Goal: Find specific page/section: Find specific page/section

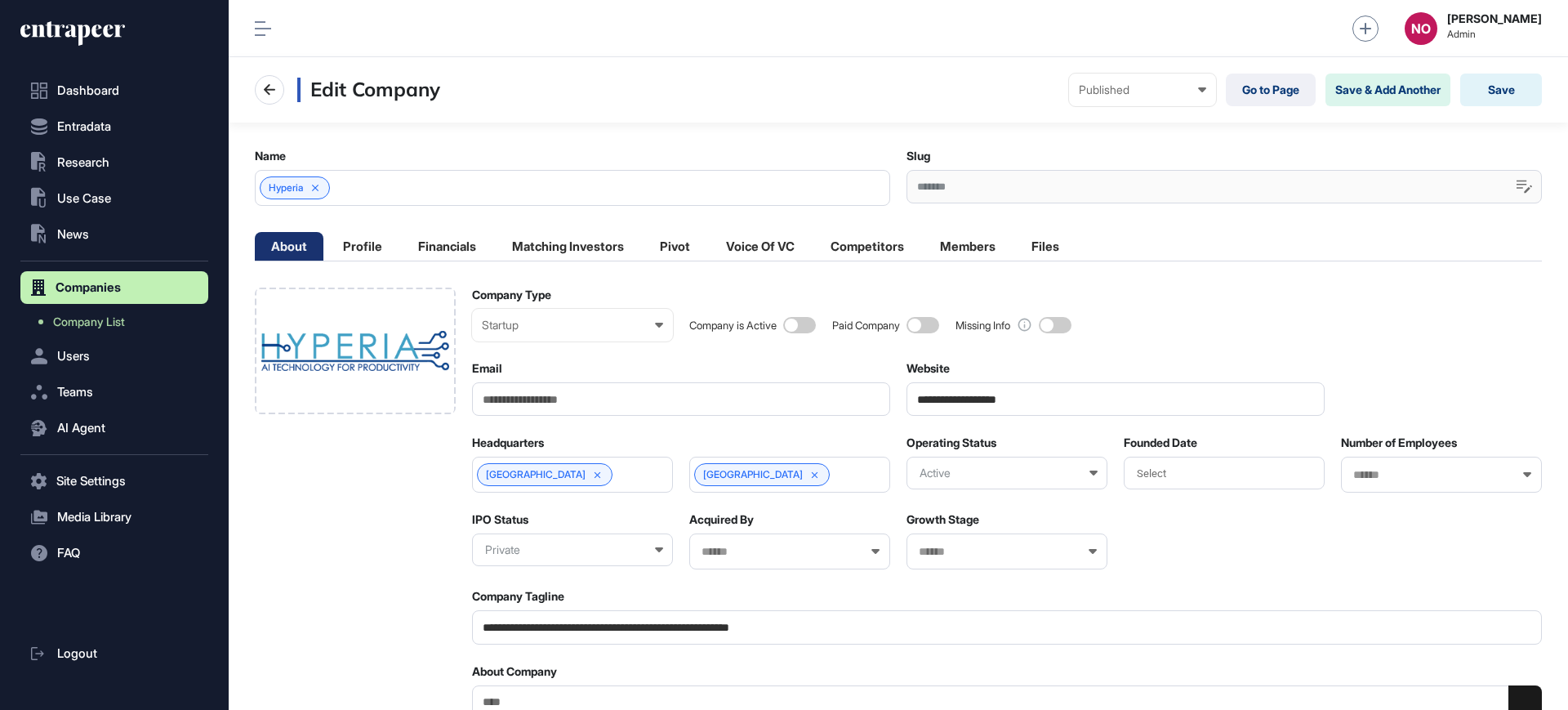
scroll to position [1, 1]
click at [119, 126] on button "Entradata" at bounding box center [114, 126] width 188 height 33
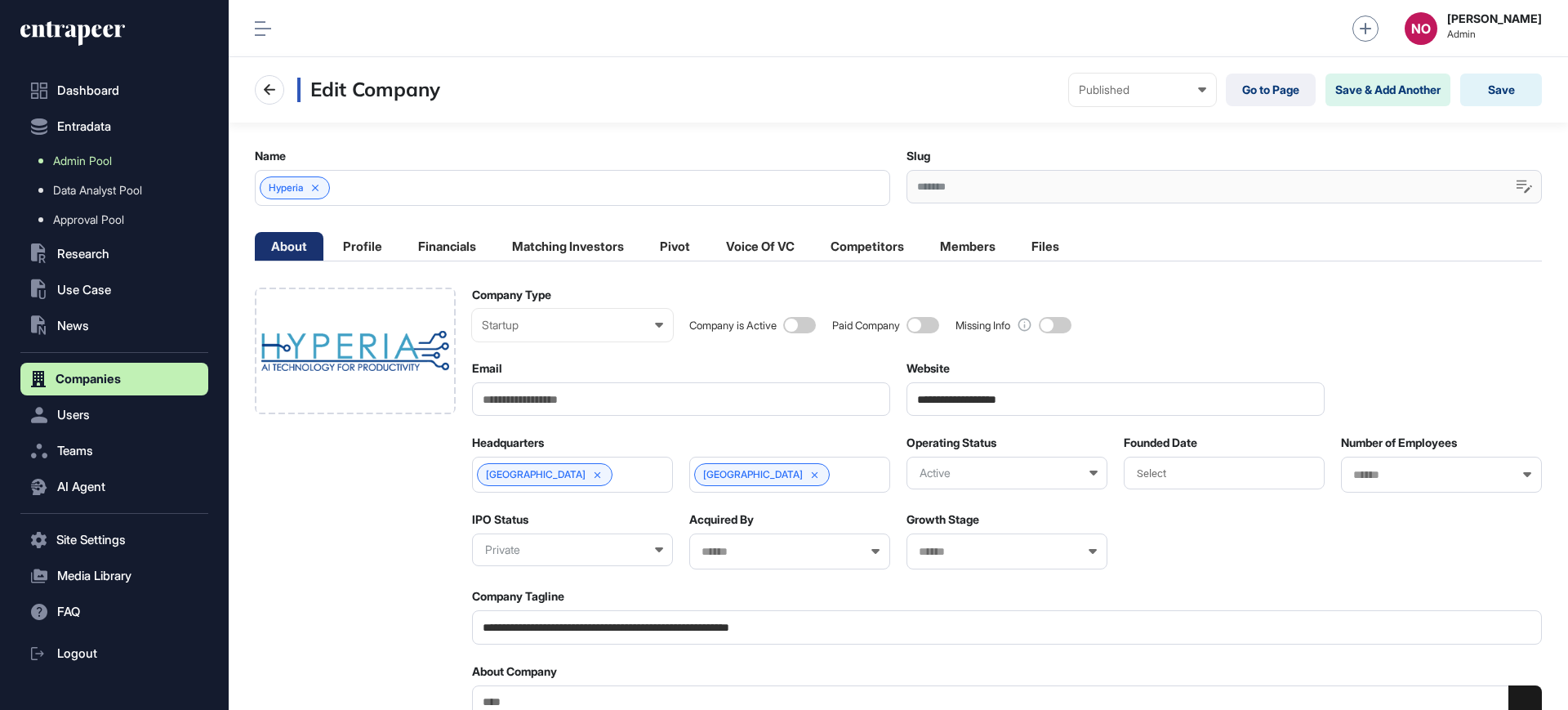
click at [102, 156] on span "Admin Pool" at bounding box center [83, 160] width 59 height 13
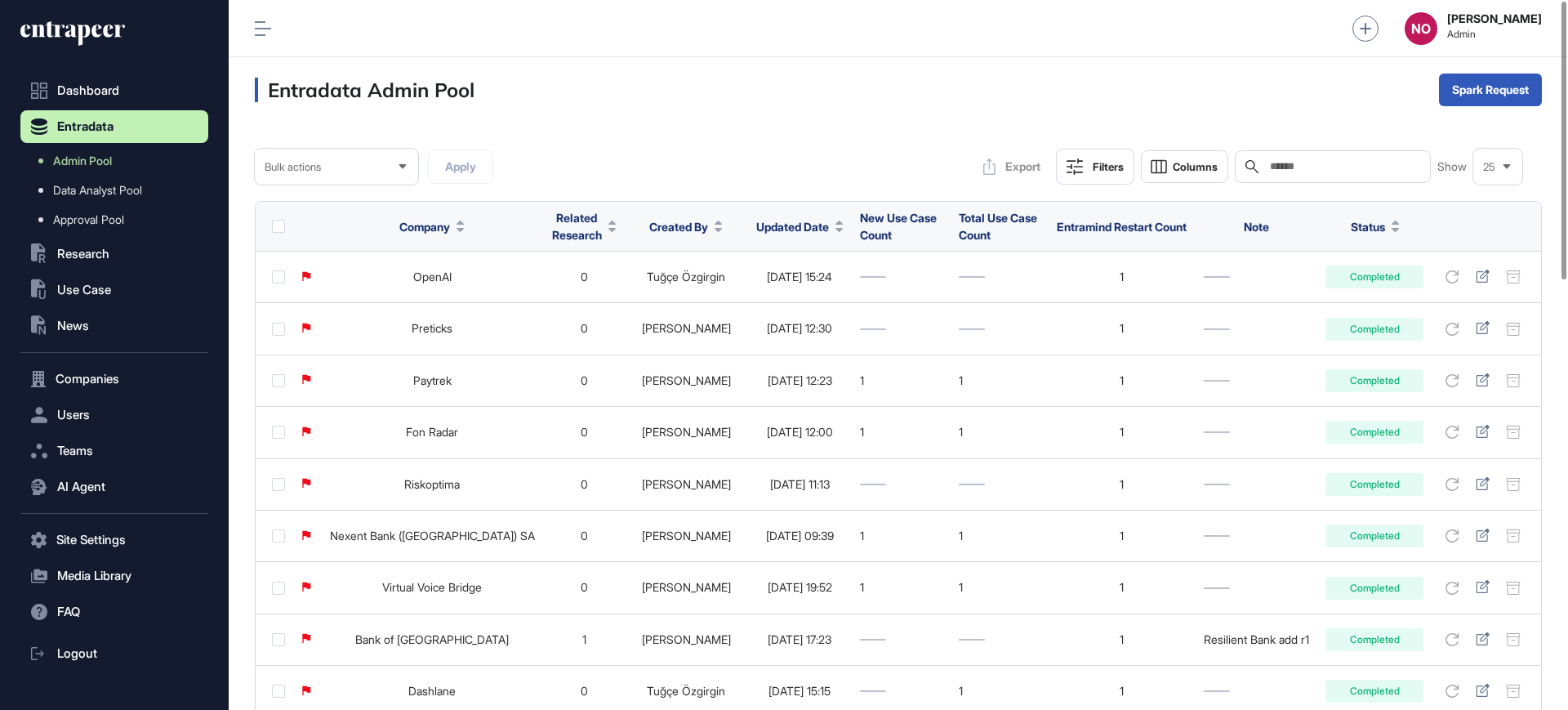
click at [789, 232] on button "Updated Date" at bounding box center [800, 226] width 87 height 17
click at [783, 294] on span "Sort Descending" at bounding box center [774, 296] width 65 height 14
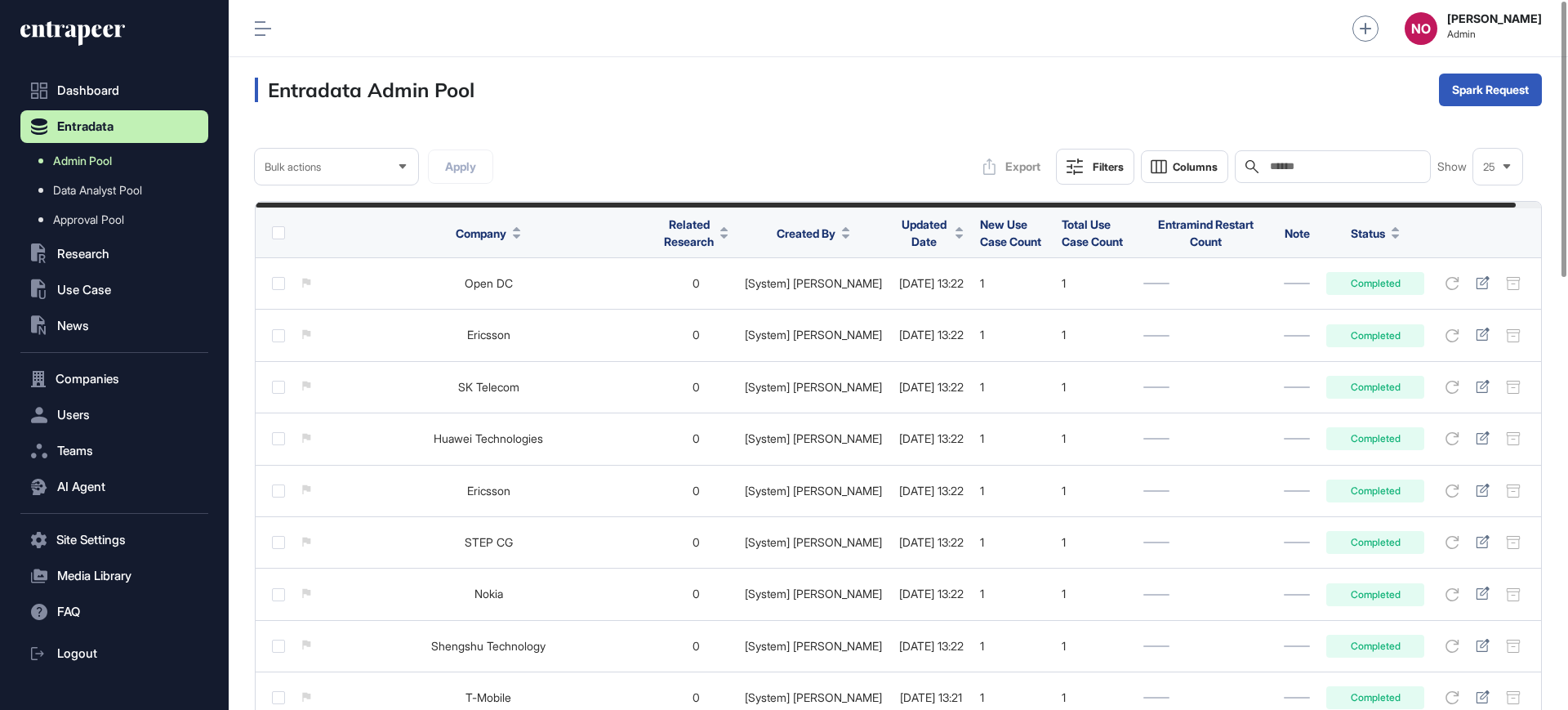
click at [117, 160] on link "Admin Pool" at bounding box center [118, 160] width 180 height 29
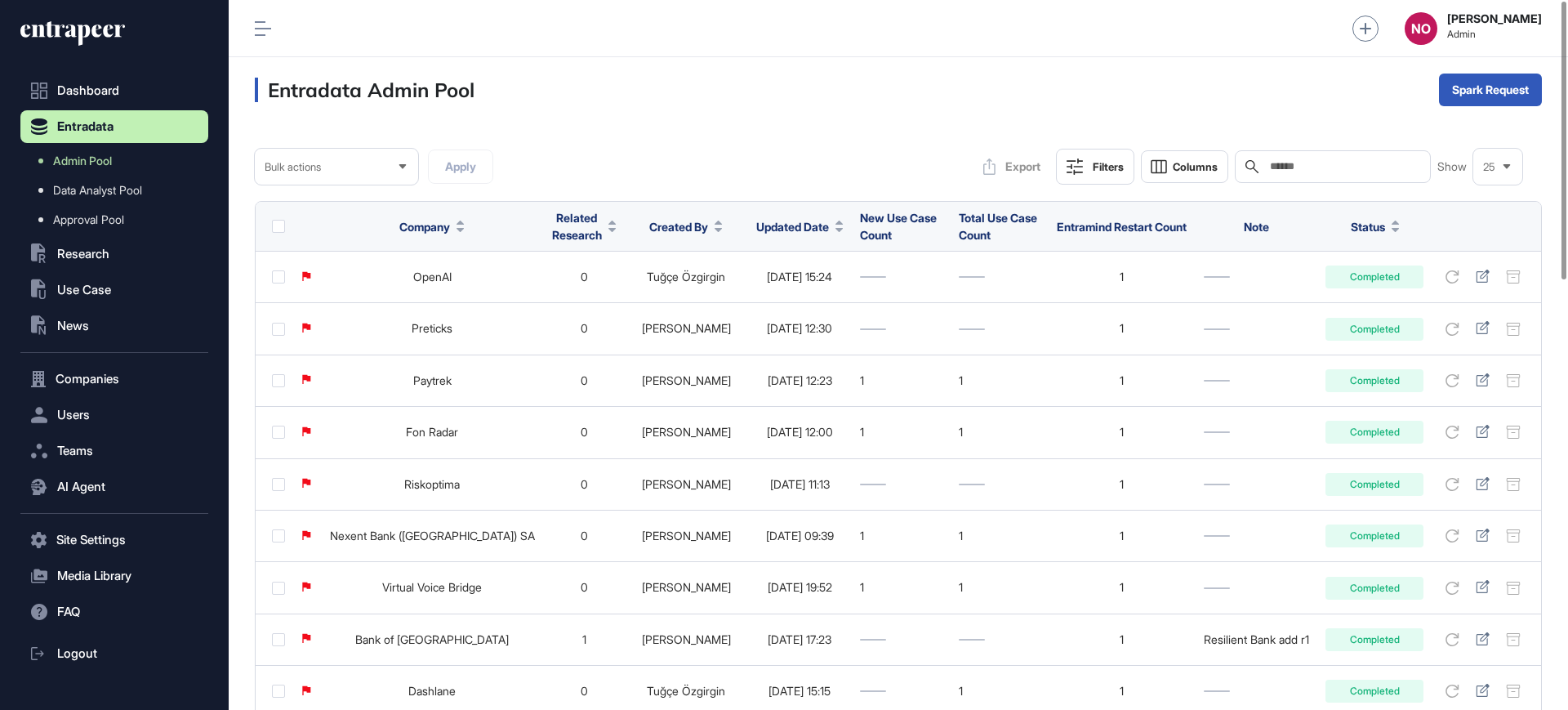
click at [1384, 175] on div "Search" at bounding box center [1333, 167] width 196 height 33
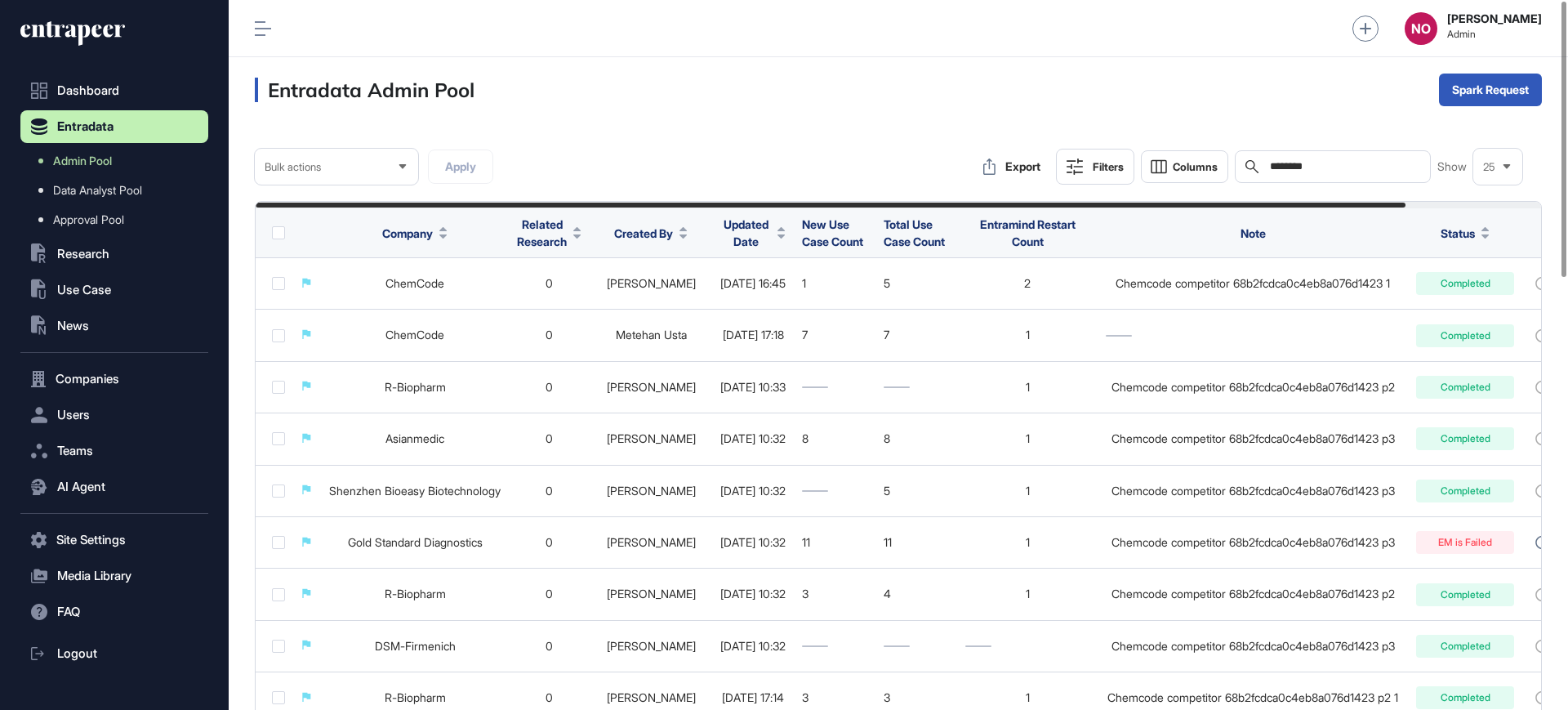
type input "********"
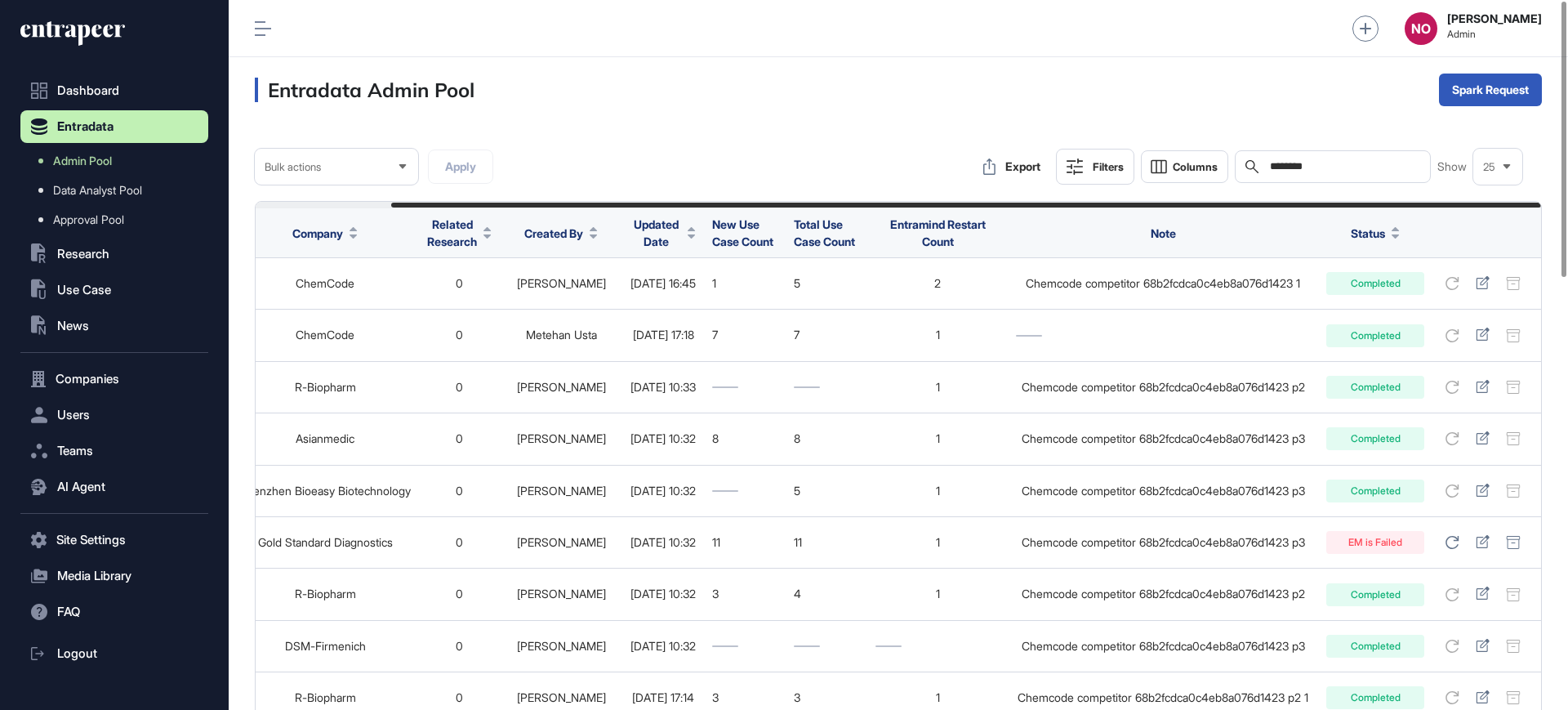
drag, startPoint x: 814, startPoint y: 202, endPoint x: 1107, endPoint y: 206, distance: 293.0
click at [1107, 206] on div at bounding box center [966, 205] width 1150 height 5
